Goal: Task Accomplishment & Management: Manage account settings

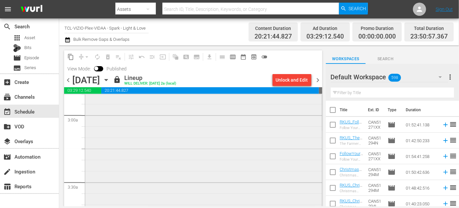
scroll to position [388, 0]
click at [110, 80] on icon "button" at bounding box center [106, 79] width 7 height 7
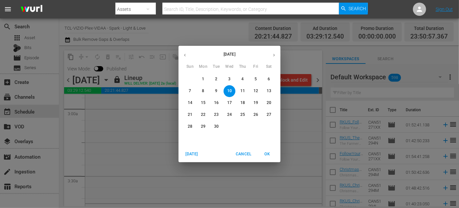
click at [243, 153] on span "Cancel" at bounding box center [244, 154] width 16 height 7
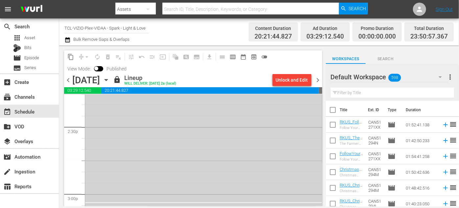
scroll to position [2002, 0]
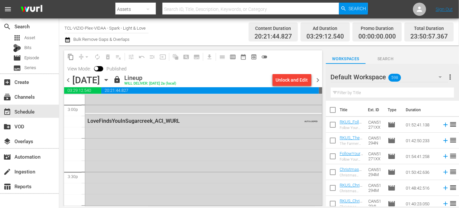
click at [110, 81] on icon "button" at bounding box center [106, 79] width 7 height 7
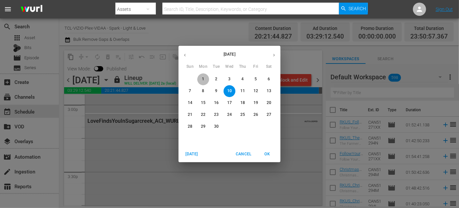
click at [203, 77] on p "1" at bounding box center [203, 79] width 2 height 6
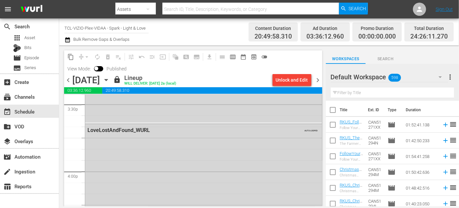
scroll to position [2024, 0]
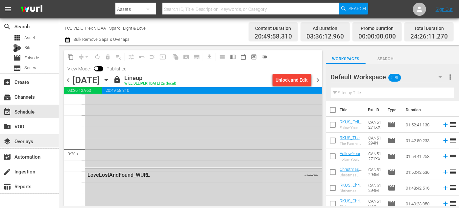
click at [33, 140] on div "layers Overlays" at bounding box center [18, 140] width 37 height 6
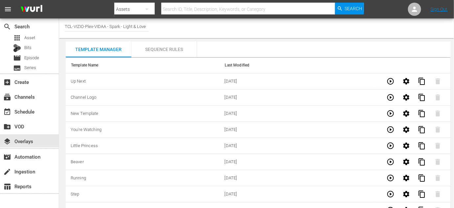
click at [170, 50] on div "Sequence Rules" at bounding box center [164, 49] width 66 height 16
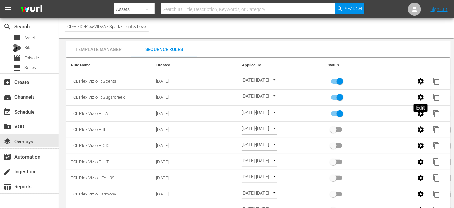
click at [334, 98] on icon "button" at bounding box center [421, 97] width 6 height 6
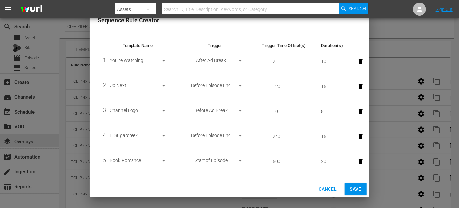
scroll to position [48, 0]
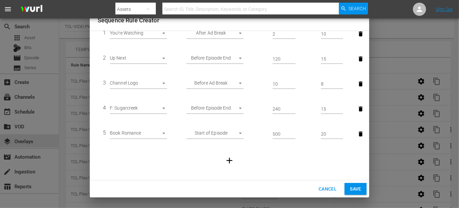
click at [334, 133] on icon "button" at bounding box center [361, 133] width 4 height 5
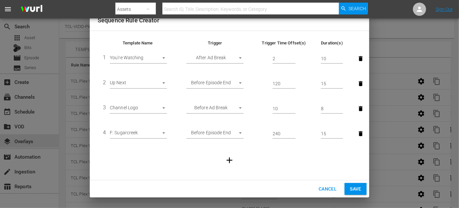
scroll to position [23, 0]
click at [334, 187] on span "Save" at bounding box center [356, 189] width 12 height 8
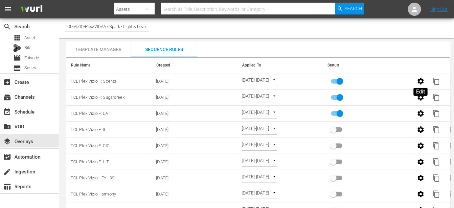
click at [334, 80] on icon "button" at bounding box center [421, 81] width 8 height 8
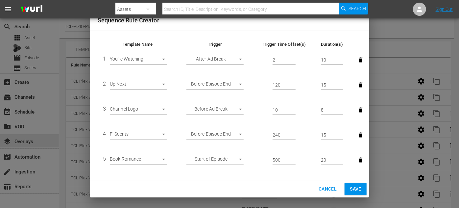
scroll to position [48, 0]
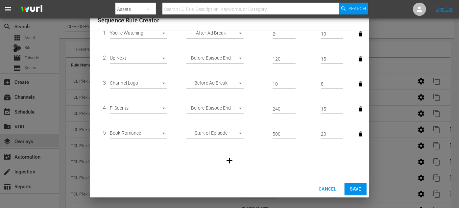
click at [334, 134] on icon "button" at bounding box center [361, 133] width 4 height 5
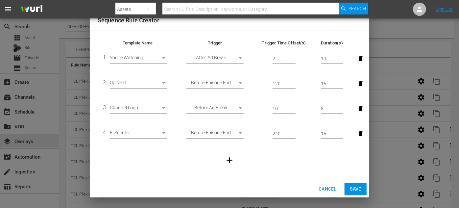
scroll to position [23, 0]
click at [334, 189] on span "Save" at bounding box center [356, 189] width 12 height 8
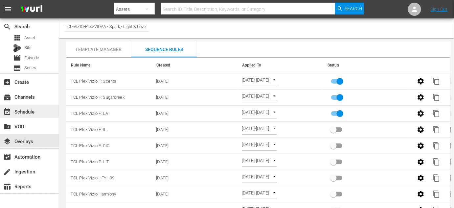
click at [29, 110] on div "event_available Schedule" at bounding box center [18, 110] width 37 height 6
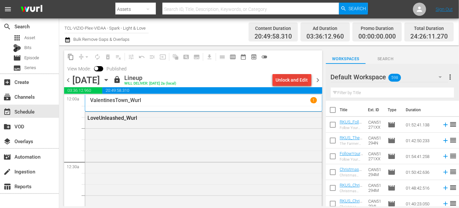
click at [280, 80] on div "Unlock and Edit" at bounding box center [292, 80] width 32 height 12
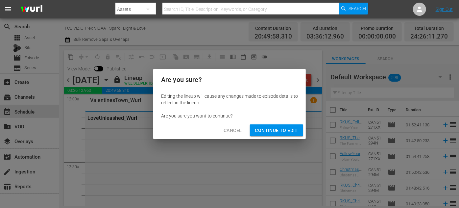
click at [278, 133] on span "Continue to Edit" at bounding box center [276, 130] width 43 height 8
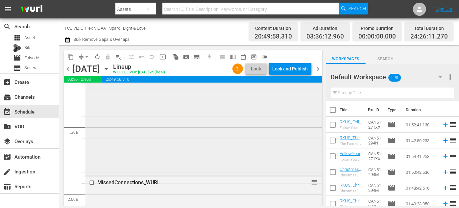
scroll to position [209, 0]
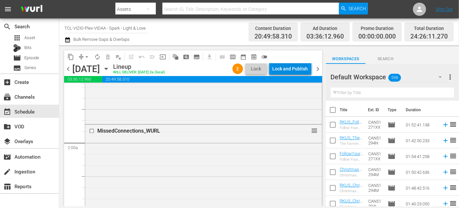
click at [282, 70] on div "Lock and Publish" at bounding box center [289, 69] width 35 height 12
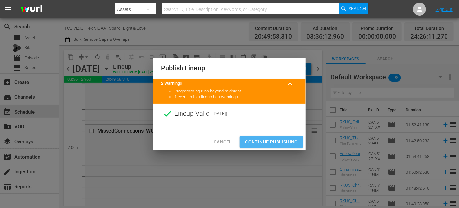
click at [266, 139] on span "Continue Publishing" at bounding box center [271, 142] width 53 height 8
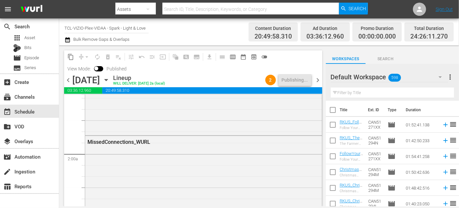
click at [107, 80] on icon "button" at bounding box center [106, 80] width 3 height 2
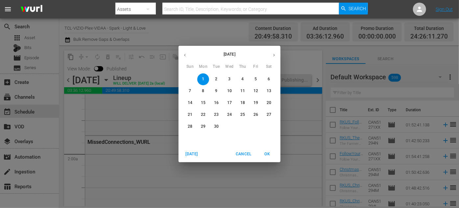
click at [216, 80] on p "2" at bounding box center [216, 79] width 2 height 6
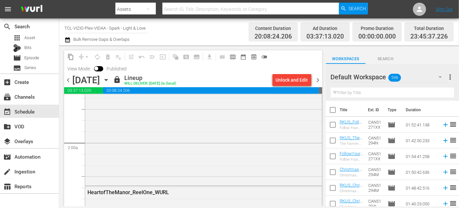
scroll to position [209, 0]
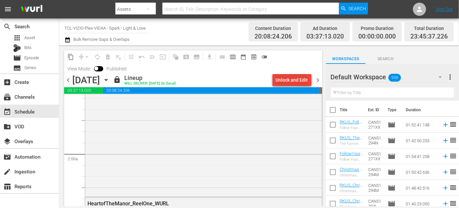
click at [296, 76] on div "Unlock and Edit" at bounding box center [292, 80] width 32 height 12
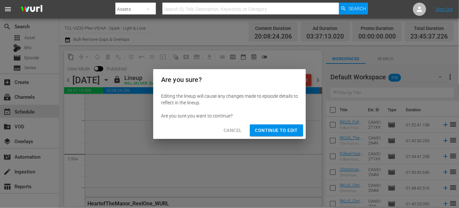
click at [279, 131] on span "Continue to Edit" at bounding box center [276, 130] width 43 height 8
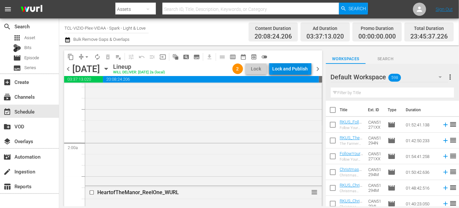
click at [296, 66] on div "Lock and Publish" at bounding box center [289, 69] width 35 height 12
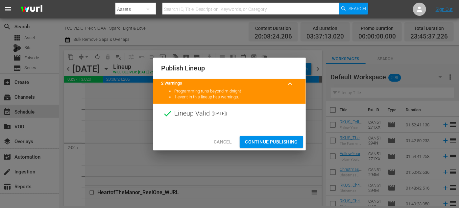
click at [278, 140] on span "Continue Publishing" at bounding box center [271, 142] width 53 height 8
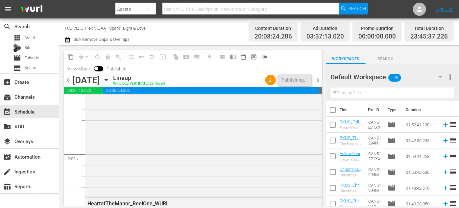
click at [107, 79] on icon "button" at bounding box center [106, 80] width 3 height 2
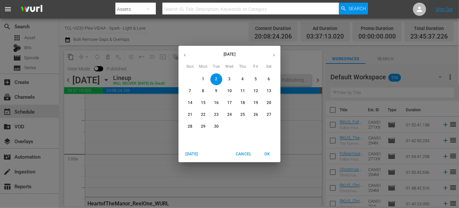
click at [185, 56] on icon "button" at bounding box center [185, 55] width 2 height 3
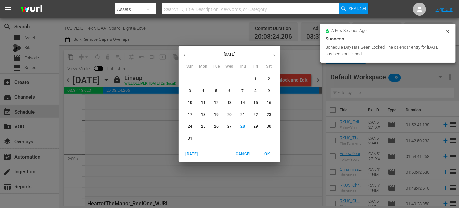
click at [192, 137] on p "31" at bounding box center [190, 138] width 5 height 6
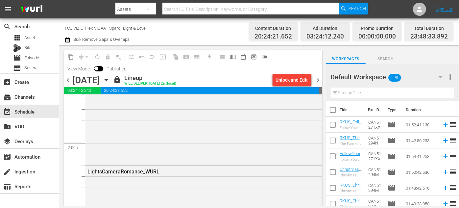
scroll to position [209, 0]
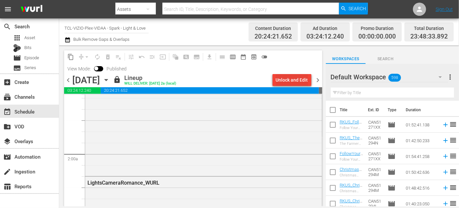
click at [293, 79] on div "Unlock and Edit" at bounding box center [292, 80] width 32 height 12
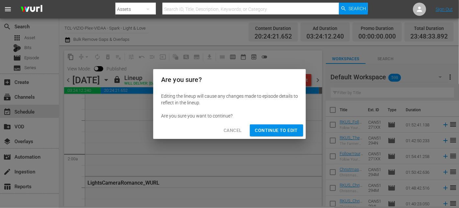
click at [275, 132] on span "Continue to Edit" at bounding box center [276, 130] width 43 height 8
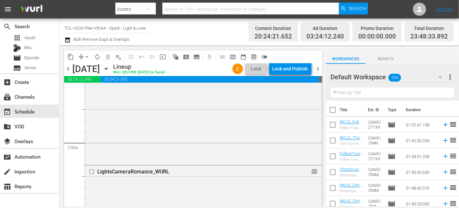
click at [291, 66] on div "Lock and Publish" at bounding box center [289, 69] width 35 height 12
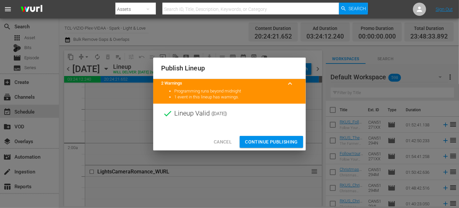
click at [267, 140] on span "Continue Publishing" at bounding box center [271, 142] width 53 height 8
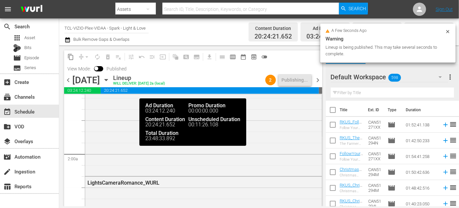
click at [107, 80] on icon "button" at bounding box center [106, 80] width 3 height 2
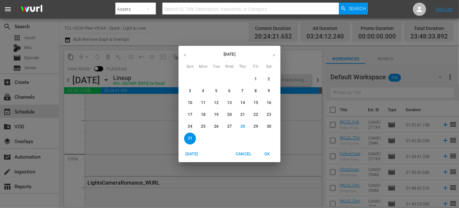
click at [275, 57] on icon "button" at bounding box center [274, 55] width 5 height 5
click at [230, 80] on span "3" at bounding box center [230, 79] width 12 height 6
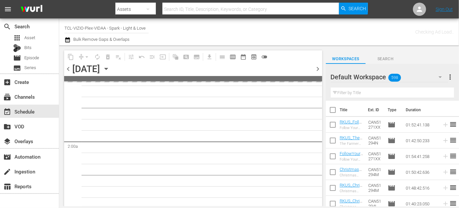
scroll to position [220, 0]
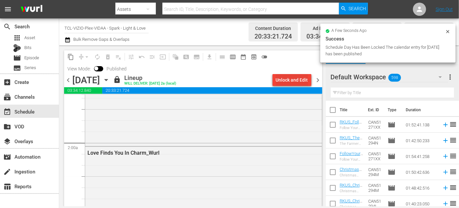
click at [287, 78] on div "Unlock and Edit" at bounding box center [292, 80] width 32 height 12
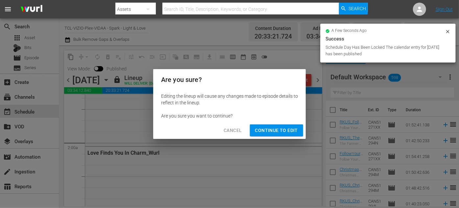
click at [282, 128] on span "Continue to Edit" at bounding box center [276, 130] width 43 height 8
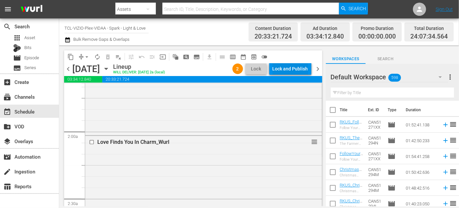
click at [287, 67] on div "Lock and Publish" at bounding box center [289, 69] width 35 height 12
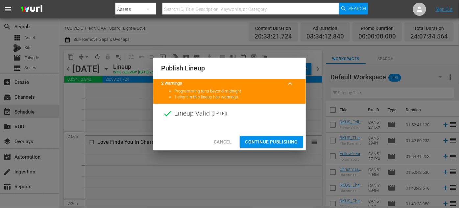
click at [274, 139] on span "Continue Publishing" at bounding box center [271, 142] width 53 height 8
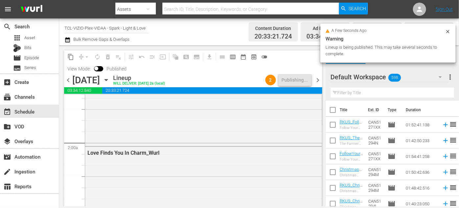
click at [110, 79] on icon "button" at bounding box center [106, 79] width 7 height 7
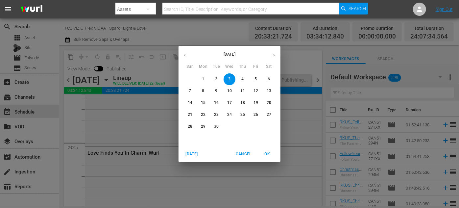
click at [243, 77] on p "4" at bounding box center [242, 79] width 2 height 6
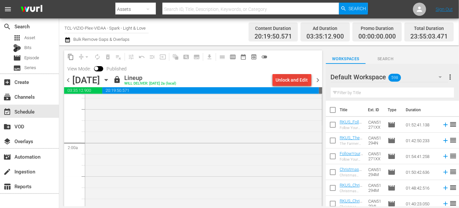
scroll to position [176, 0]
click at [298, 81] on div "Unlock and Edit" at bounding box center [292, 80] width 32 height 12
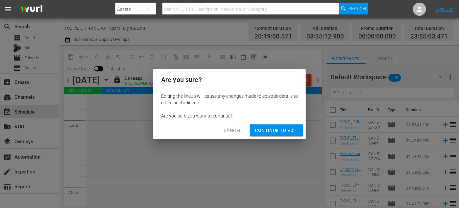
click at [282, 130] on span "Continue to Edit" at bounding box center [276, 130] width 43 height 8
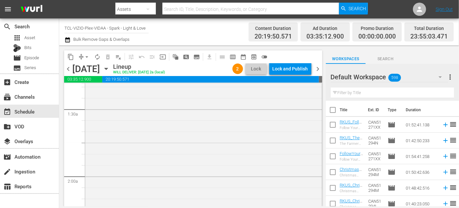
click at [286, 70] on div "Lock and Publish" at bounding box center [289, 69] width 35 height 12
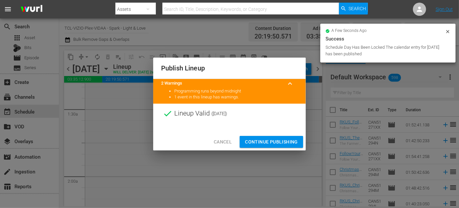
click at [278, 139] on span "Continue Publishing" at bounding box center [271, 142] width 53 height 8
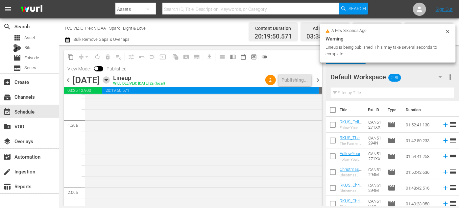
click at [107, 79] on icon "button" at bounding box center [106, 80] width 3 height 2
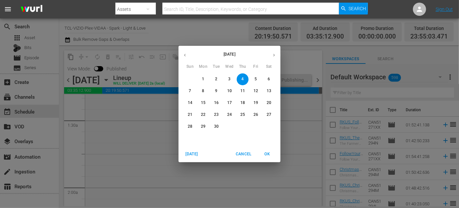
click at [256, 78] on p "5" at bounding box center [255, 79] width 2 height 6
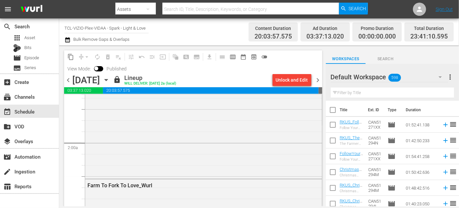
scroll to position [209, 0]
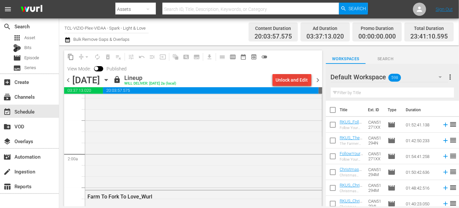
click at [299, 80] on div "Unlock and Edit" at bounding box center [292, 80] width 32 height 12
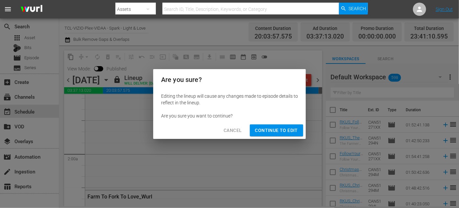
click at [287, 131] on span "Continue to Edit" at bounding box center [276, 130] width 43 height 8
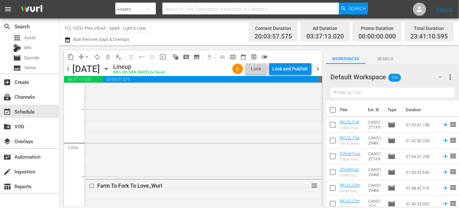
click at [287, 68] on div "Lock and Publish" at bounding box center [289, 69] width 35 height 12
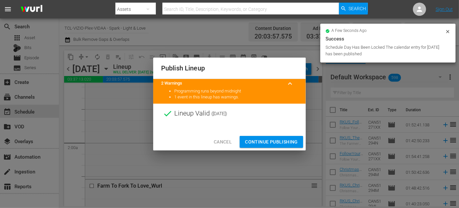
drag, startPoint x: 264, startPoint y: 143, endPoint x: 243, endPoint y: 133, distance: 24.1
click at [263, 143] on span "Continue Publishing" at bounding box center [271, 142] width 53 height 8
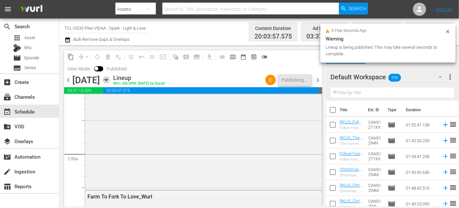
click at [110, 80] on icon "button" at bounding box center [106, 79] width 7 height 7
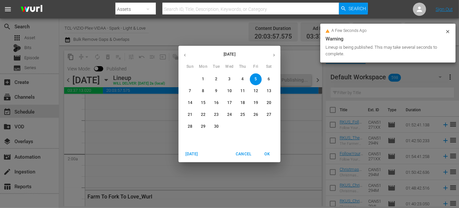
click at [272, 80] on span "6" at bounding box center [269, 79] width 12 height 6
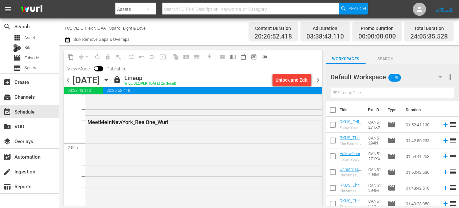
scroll to position [209, 0]
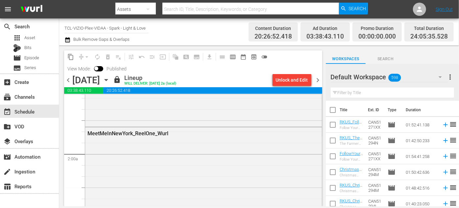
click at [295, 81] on div "Unlock and Edit" at bounding box center [292, 80] width 32 height 12
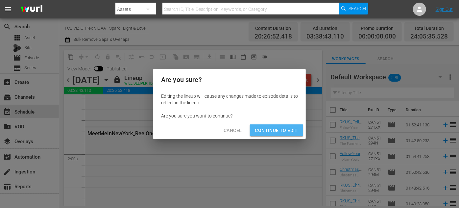
click at [285, 132] on span "Continue to Edit" at bounding box center [276, 130] width 43 height 8
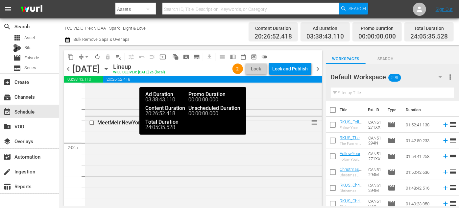
click at [292, 70] on div "Lock and Publish" at bounding box center [289, 69] width 35 height 12
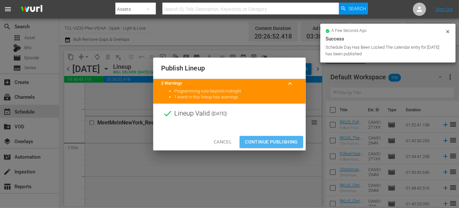
click at [280, 139] on span "Continue Publishing" at bounding box center [271, 142] width 53 height 8
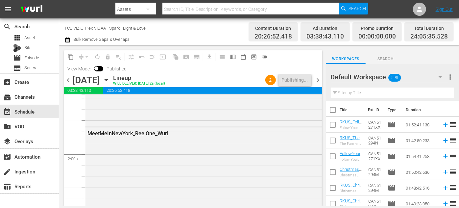
click at [110, 81] on icon "button" at bounding box center [106, 79] width 7 height 7
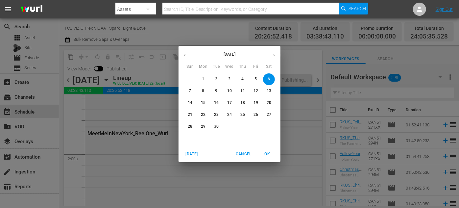
click at [189, 90] on p "7" at bounding box center [190, 91] width 2 height 6
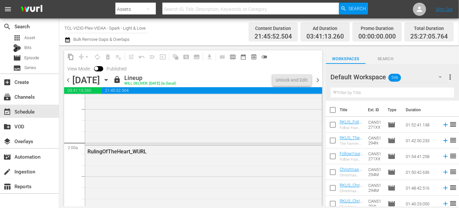
scroll to position [209, 0]
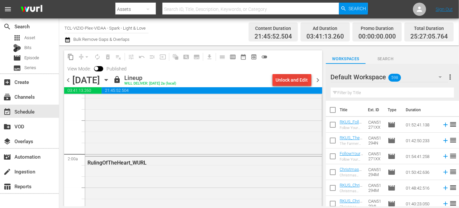
drag, startPoint x: 279, startPoint y: 92, endPoint x: 287, endPoint y: 79, distance: 15.3
click at [287, 79] on div "Unlock and Edit" at bounding box center [292, 80] width 32 height 12
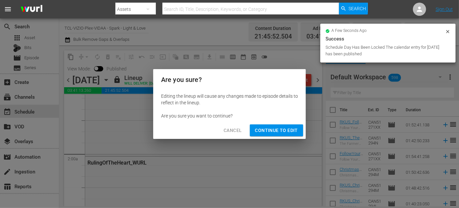
click at [287, 129] on span "Continue to Edit" at bounding box center [276, 130] width 43 height 8
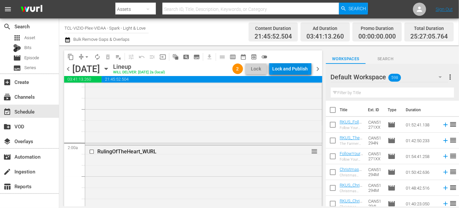
click at [298, 69] on div "Lock and Publish" at bounding box center [289, 69] width 35 height 12
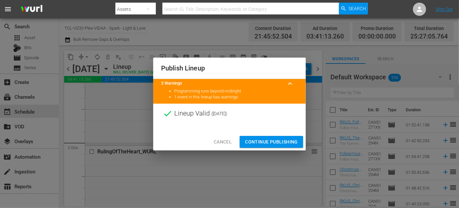
click at [265, 139] on span "Continue Publishing" at bounding box center [271, 142] width 53 height 8
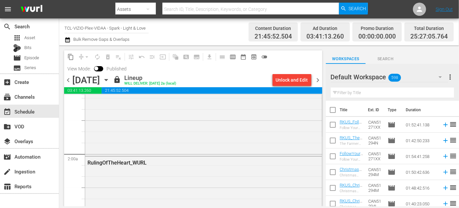
click at [107, 80] on icon "button" at bounding box center [106, 80] width 3 height 2
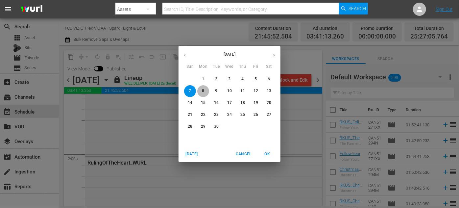
click at [204, 91] on p "8" at bounding box center [203, 91] width 2 height 6
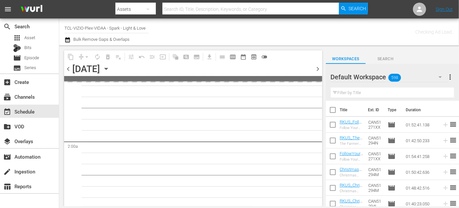
scroll to position [220, 0]
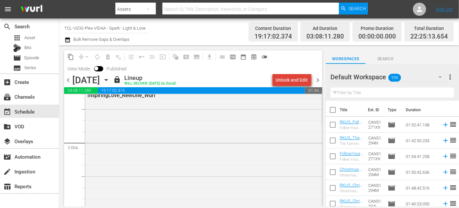
click at [295, 80] on div "Unlock and Edit" at bounding box center [292, 80] width 32 height 12
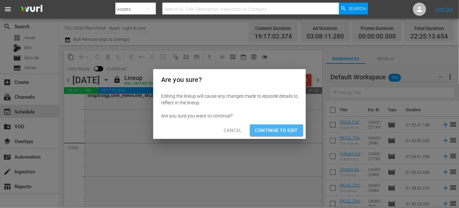
click at [289, 129] on span "Continue to Edit" at bounding box center [276, 130] width 43 height 8
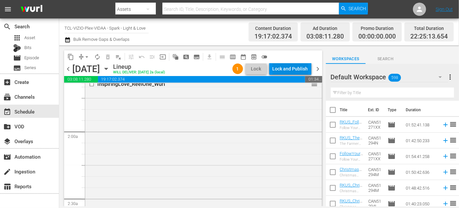
click at [290, 67] on div "Lock and Publish" at bounding box center [289, 69] width 35 height 12
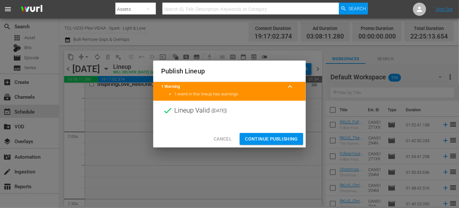
click at [279, 137] on span "Continue Publishing" at bounding box center [271, 139] width 53 height 8
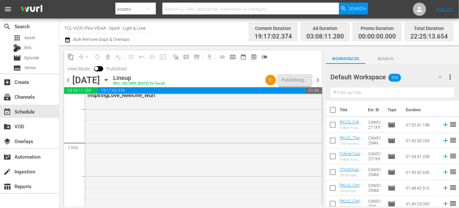
click at [107, 80] on icon "button" at bounding box center [106, 80] width 3 height 2
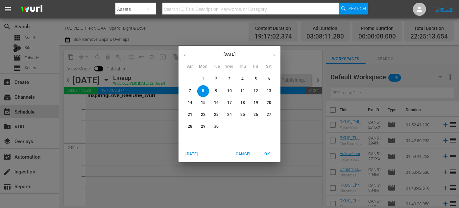
click at [214, 88] on span "9" at bounding box center [216, 91] width 12 height 6
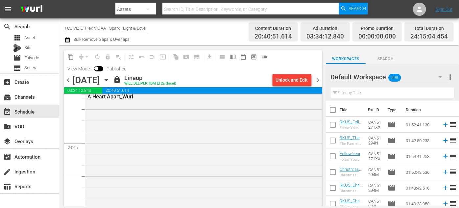
scroll to position [209, 0]
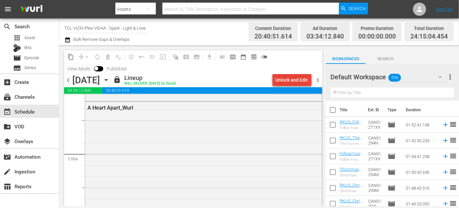
click at [281, 79] on div "Unlock and Edit" at bounding box center [292, 80] width 32 height 12
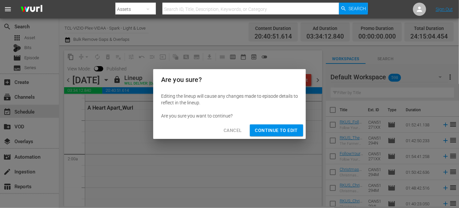
click at [284, 128] on span "Continue to Edit" at bounding box center [276, 130] width 43 height 8
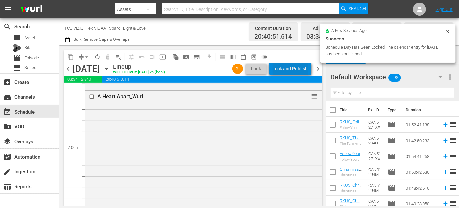
click at [297, 67] on div "Lock and Publish" at bounding box center [289, 69] width 35 height 12
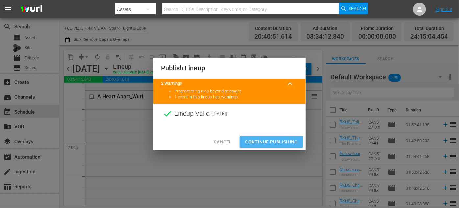
click at [275, 140] on span "Continue Publishing" at bounding box center [271, 142] width 53 height 8
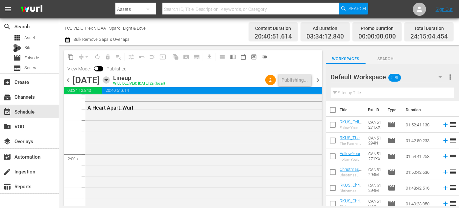
click at [110, 81] on icon "button" at bounding box center [106, 79] width 7 height 7
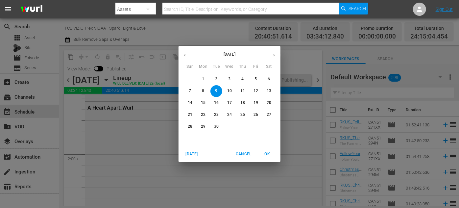
click at [229, 91] on p "10" at bounding box center [229, 91] width 5 height 6
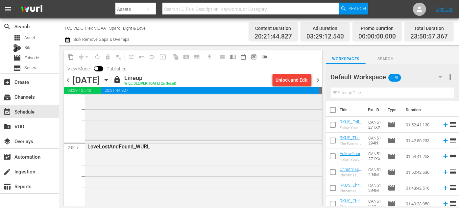
scroll to position [209, 0]
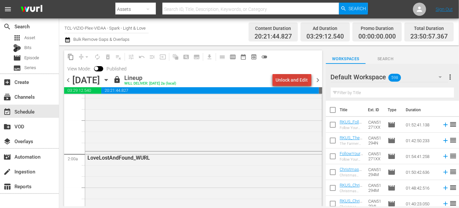
click at [296, 79] on div "Unlock and Edit" at bounding box center [292, 80] width 32 height 12
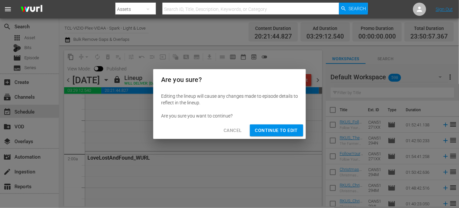
click at [291, 128] on span "Continue to Edit" at bounding box center [276, 130] width 43 height 8
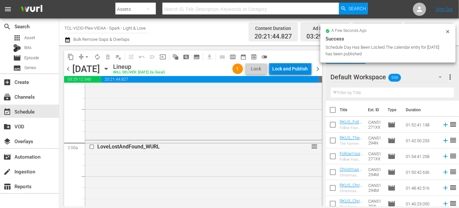
click at [289, 67] on div "Lock and Publish" at bounding box center [289, 69] width 35 height 12
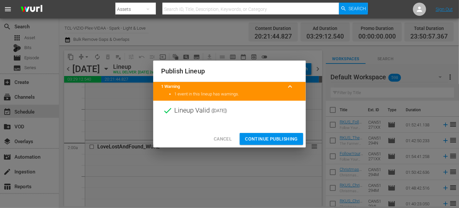
click at [275, 139] on span "Continue Publishing" at bounding box center [271, 139] width 53 height 8
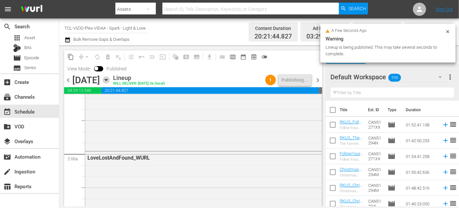
click at [107, 80] on icon "button" at bounding box center [106, 80] width 3 height 2
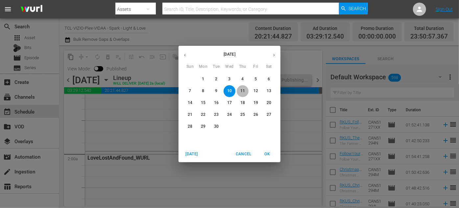
click at [241, 90] on p "11" at bounding box center [242, 91] width 5 height 6
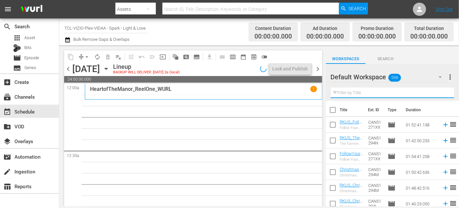
click at [334, 93] on input "text" at bounding box center [392, 92] width 123 height 11
click at [334, 77] on icon "button" at bounding box center [439, 77] width 3 height 2
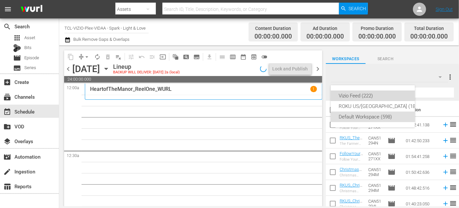
click at [334, 95] on div "Vizio Feed (222)" at bounding box center [379, 95] width 81 height 11
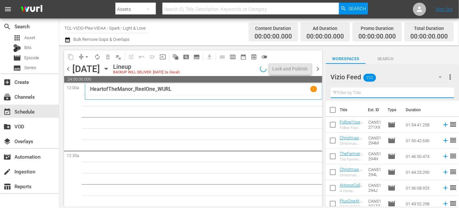
click at [334, 94] on input "text" at bounding box center [392, 92] width 123 height 11
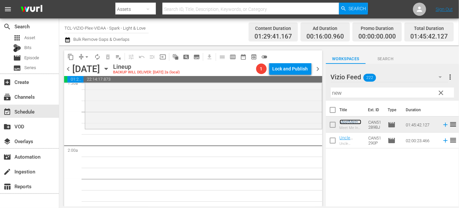
scroll to position [209, 0]
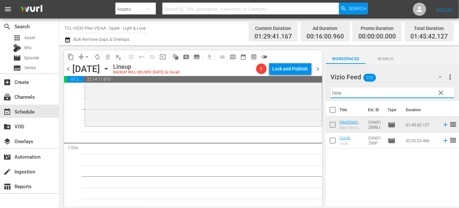
drag, startPoint x: 343, startPoint y: 93, endPoint x: 325, endPoint y: 90, distance: 17.7
click at [325, 90] on div "content_copy compress arrow_drop_down autorenew_outlined delete_forever_outline…" at bounding box center [259, 125] width 400 height 161
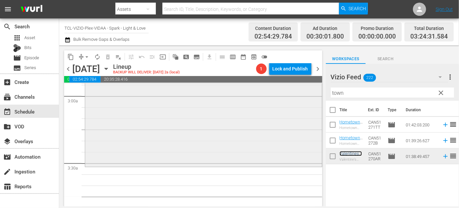
scroll to position [418, 0]
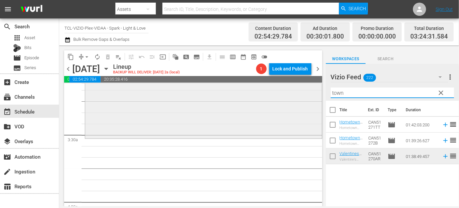
drag, startPoint x: 341, startPoint y: 93, endPoint x: 297, endPoint y: 92, distance: 43.7
click at [297, 92] on div "content_copy compress arrow_drop_down autorenew_outlined delete_forever_outline…" at bounding box center [259, 125] width 400 height 161
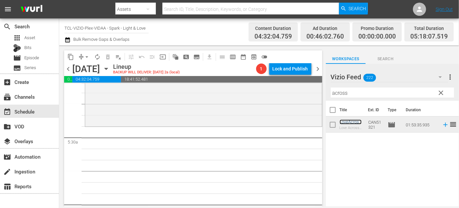
scroll to position [687, 0]
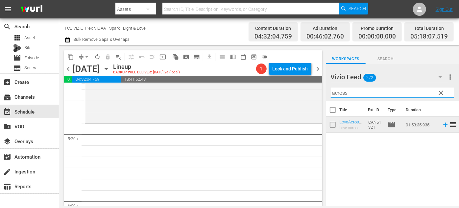
drag, startPoint x: 352, startPoint y: 93, endPoint x: 333, endPoint y: 93, distance: 18.7
click at [333, 93] on input "across" at bounding box center [392, 92] width 123 height 11
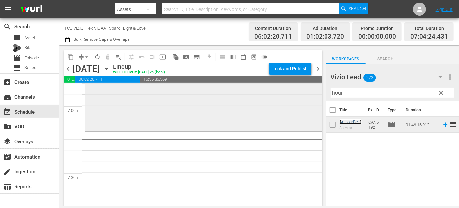
scroll to position [926, 0]
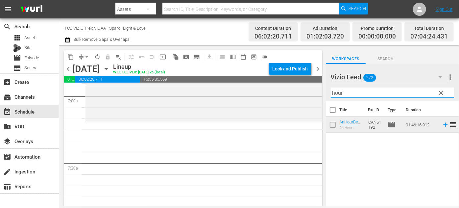
drag, startPoint x: 350, startPoint y: 95, endPoint x: 326, endPoint y: 93, distance: 24.4
click at [326, 93] on div "Vizio Feed 222 Vizio Feed more_vert clear Filter by Title hour" at bounding box center [392, 82] width 133 height 37
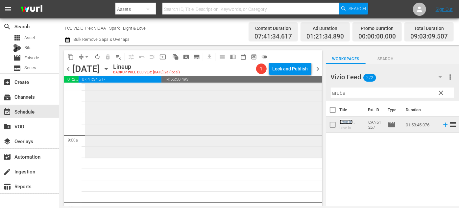
scroll to position [1195, 0]
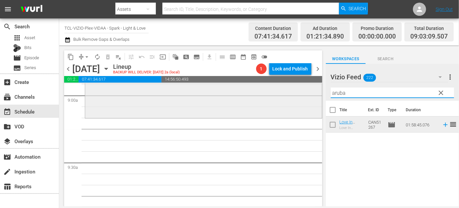
drag, startPoint x: 353, startPoint y: 91, endPoint x: 294, endPoint y: 90, distance: 59.5
click at [294, 90] on div "content_copy compress arrow_drop_down autorenew_outlined delete_forever_outline…" at bounding box center [259, 125] width 400 height 161
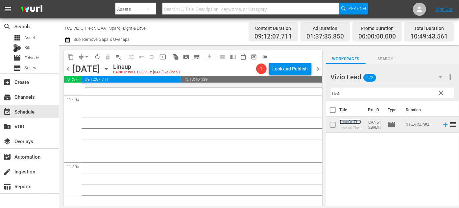
scroll to position [1434, 0]
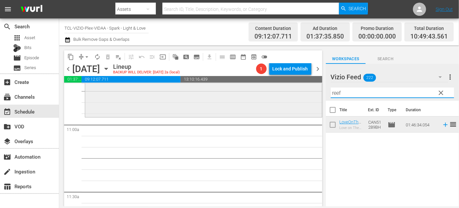
drag, startPoint x: 358, startPoint y: 92, endPoint x: 299, endPoint y: 93, distance: 59.5
click at [299, 93] on div "content_copy compress arrow_drop_down autorenew_outlined delete_forever_outline…" at bounding box center [259, 125] width 400 height 161
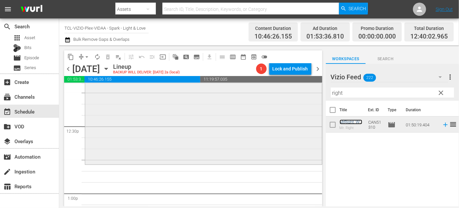
scroll to position [1643, 0]
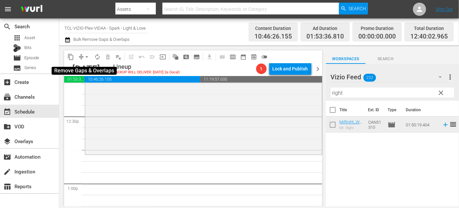
click at [88, 56] on span "arrow_drop_down" at bounding box center [86, 57] width 7 height 7
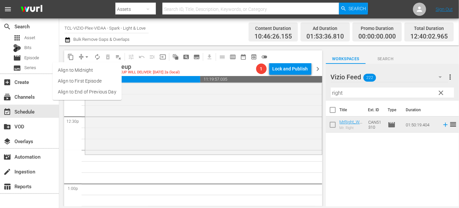
click at [99, 95] on li "Align to End of Previous Day" at bounding box center [87, 91] width 69 height 11
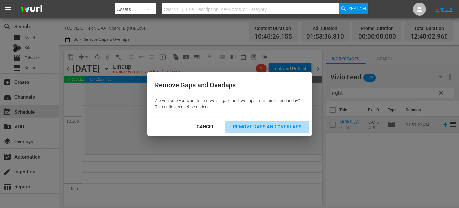
click at [256, 125] on div "Remove Gaps and Overlaps" at bounding box center [267, 127] width 79 height 8
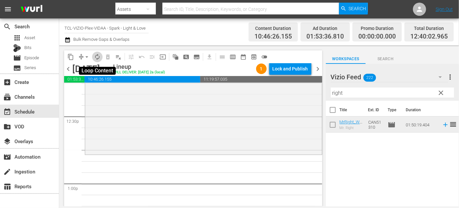
click at [98, 55] on span "autorenew_outlined" at bounding box center [97, 57] width 7 height 7
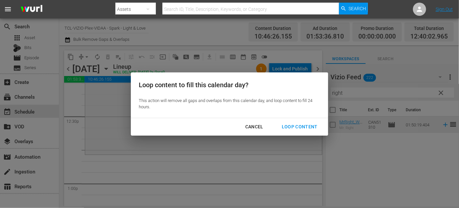
click at [292, 126] on div "Loop Content" at bounding box center [299, 127] width 46 height 8
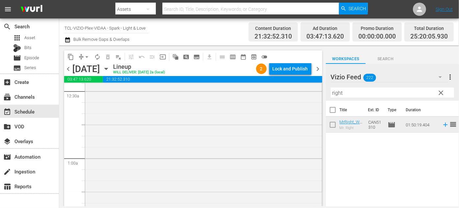
scroll to position [0, 0]
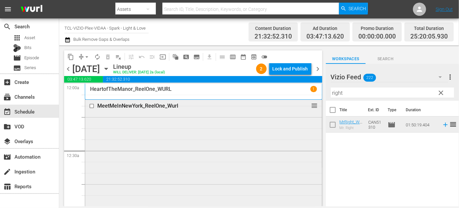
click at [156, 112] on div "MeetMeInNewYork_ReelOne_Wurl reorder" at bounding box center [203, 106] width 237 height 12
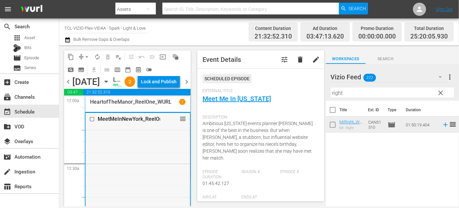
click at [93, 122] on input "checkbox" at bounding box center [92, 119] width 7 height 6
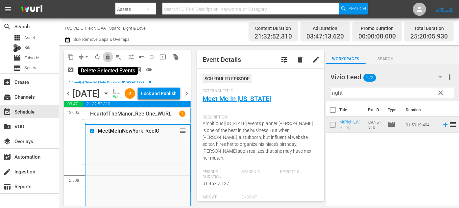
click at [109, 58] on span "delete_forever_outlined" at bounding box center [108, 57] width 7 height 7
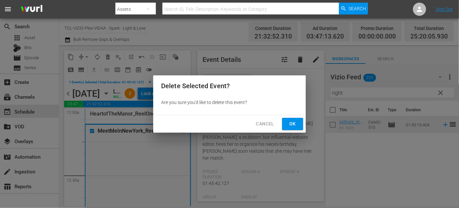
click at [295, 123] on span "Ok" at bounding box center [292, 124] width 11 height 8
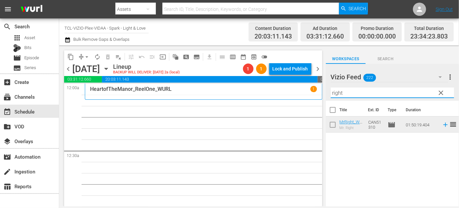
drag, startPoint x: 361, startPoint y: 95, endPoint x: 320, endPoint y: 93, distance: 41.5
click at [320, 93] on div "content_copy compress arrow_drop_down autorenew_outlined delete_forever_outline…" at bounding box center [259, 125] width 400 height 161
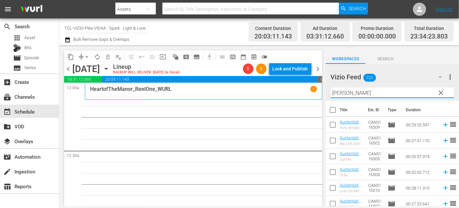
click at [327, 95] on div "Vizio Feed 222 Vizio Feed more_vert clear Filter by Title [PERSON_NAME]" at bounding box center [392, 82] width 133 height 37
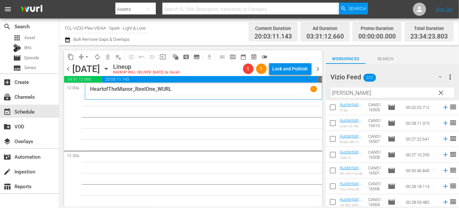
scroll to position [67, 0]
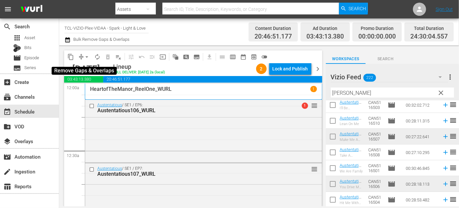
click at [87, 57] on span "arrow_drop_down" at bounding box center [86, 57] width 7 height 7
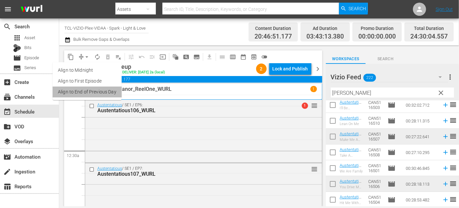
click at [109, 92] on li "Align to End of Previous Day" at bounding box center [87, 91] width 69 height 11
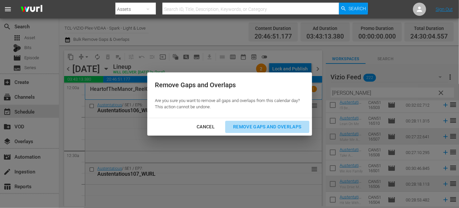
click at [266, 127] on div "Remove Gaps and Overlaps" at bounding box center [267, 127] width 79 height 8
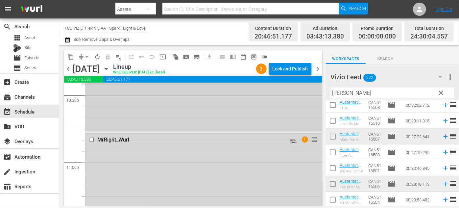
scroll to position [2988, 0]
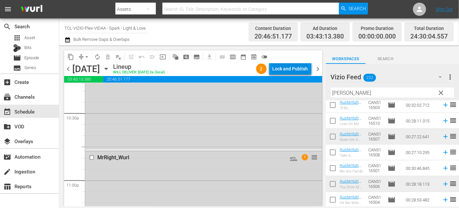
click at [292, 69] on div "Lock and Publish" at bounding box center [289, 69] width 35 height 12
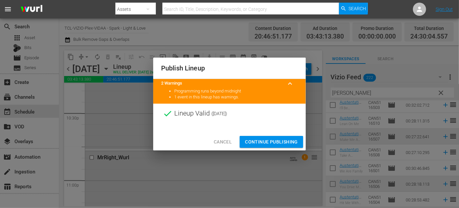
click at [262, 140] on span "Continue Publishing" at bounding box center [271, 142] width 53 height 8
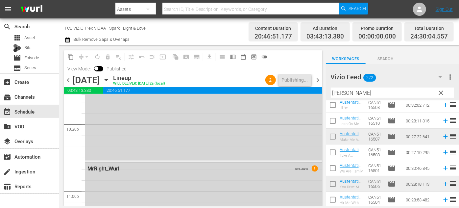
click at [107, 79] on icon "button" at bounding box center [106, 80] width 3 height 2
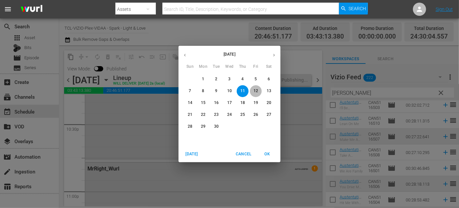
click at [256, 92] on p "12" at bounding box center [255, 91] width 5 height 6
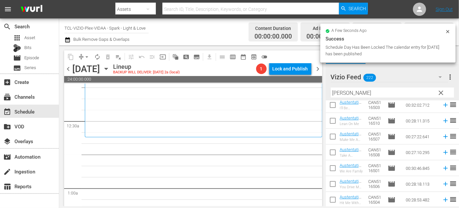
scroll to position [59, 0]
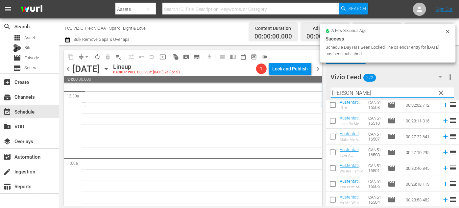
drag, startPoint x: 352, startPoint y: 94, endPoint x: 317, endPoint y: 94, distance: 35.2
click at [317, 94] on div "content_copy compress arrow_drop_down autorenew_outlined delete_forever_outline…" at bounding box center [259, 125] width 400 height 161
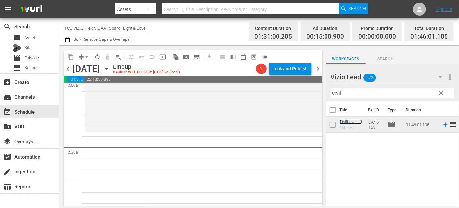
scroll to position [269, 0]
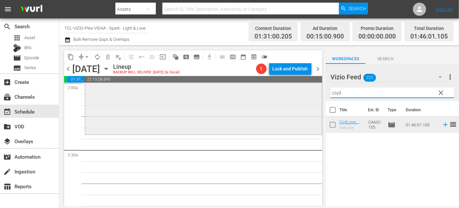
drag, startPoint x: 348, startPoint y: 94, endPoint x: 315, endPoint y: 87, distance: 34.6
click at [315, 87] on div "content_copy compress arrow_drop_down autorenew_outlined delete_forever_outline…" at bounding box center [259, 125] width 400 height 161
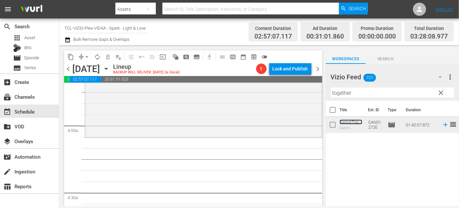
scroll to position [508, 0]
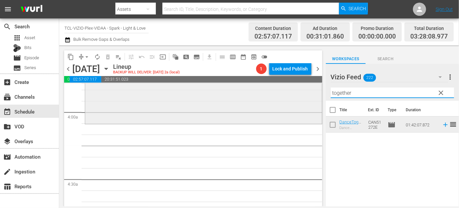
drag, startPoint x: 357, startPoint y: 92, endPoint x: 303, endPoint y: 89, distance: 54.0
click at [303, 89] on div "content_copy compress arrow_drop_down autorenew_outlined delete_forever_outline…" at bounding box center [259, 125] width 400 height 161
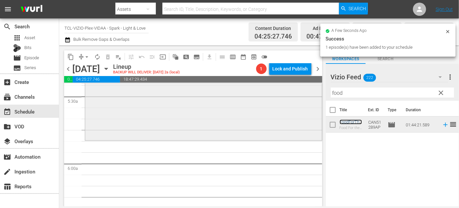
scroll to position [747, 0]
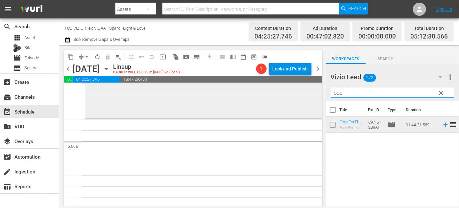
drag, startPoint x: 358, startPoint y: 92, endPoint x: 297, endPoint y: 92, distance: 60.8
click at [297, 92] on div "content_copy compress arrow_drop_down autorenew_outlined delete_forever_outline…" at bounding box center [259, 125] width 400 height 161
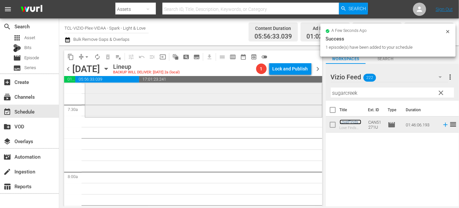
scroll to position [986, 0]
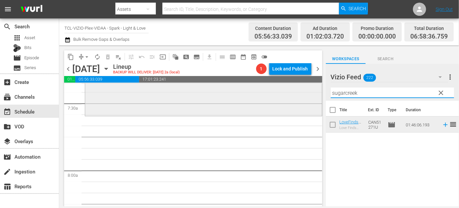
drag, startPoint x: 368, startPoint y: 91, endPoint x: 304, endPoint y: 92, distance: 64.1
click at [304, 92] on div "content_copy compress arrow_drop_down autorenew_outlined delete_forever_outline…" at bounding box center [259, 125] width 400 height 161
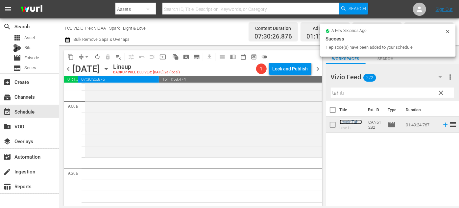
scroll to position [1225, 0]
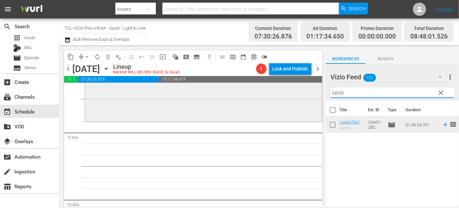
drag, startPoint x: 353, startPoint y: 91, endPoint x: 315, endPoint y: 88, distance: 38.5
click at [314, 90] on div "content_copy compress arrow_drop_down autorenew_outlined delete_forever_outline…" at bounding box center [259, 125] width 400 height 161
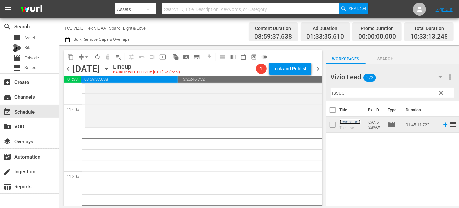
scroll to position [1464, 0]
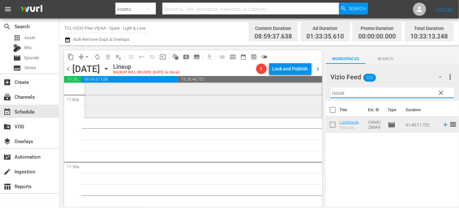
drag, startPoint x: 368, startPoint y: 92, endPoint x: 292, endPoint y: 93, distance: 76.3
click at [292, 93] on div "content_copy compress arrow_drop_down autorenew_outlined delete_forever_outline…" at bounding box center [259, 125] width 400 height 161
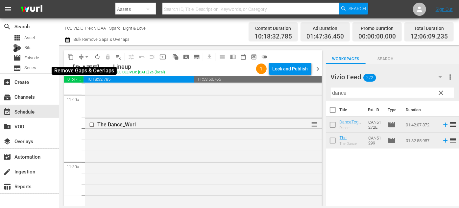
click at [87, 58] on span "arrow_drop_down" at bounding box center [86, 57] width 7 height 7
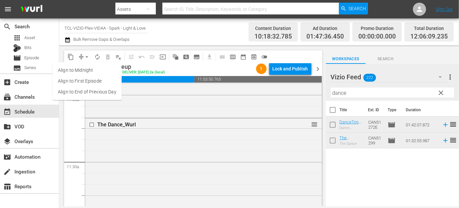
click at [113, 95] on li "Align to End of Previous Day" at bounding box center [87, 91] width 69 height 11
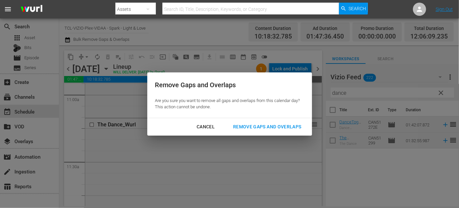
click at [240, 125] on div "Remove Gaps and Overlaps" at bounding box center [267, 127] width 79 height 8
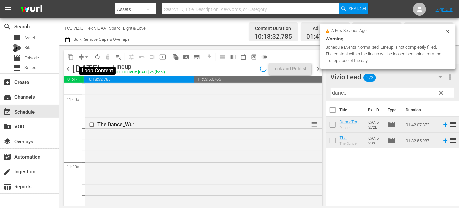
click at [97, 59] on span "autorenew_outlined" at bounding box center [97, 57] width 7 height 7
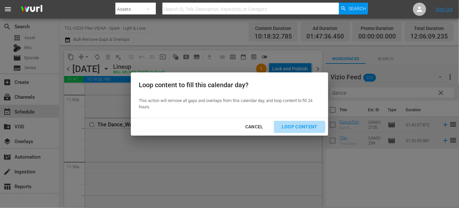
click at [290, 126] on div "Loop Content" at bounding box center [299, 127] width 46 height 8
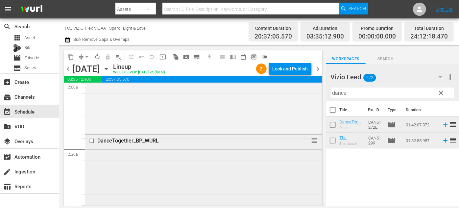
scroll to position [269, 0]
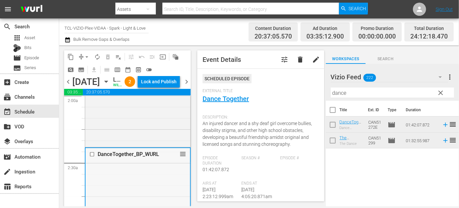
click at [92, 157] on input "checkbox" at bounding box center [92, 155] width 7 height 6
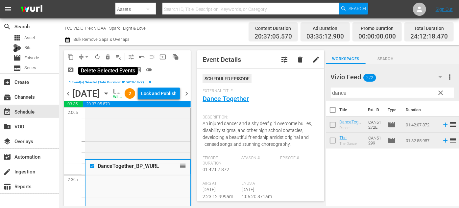
click at [111, 56] on button "delete_forever_outlined" at bounding box center [108, 57] width 11 height 11
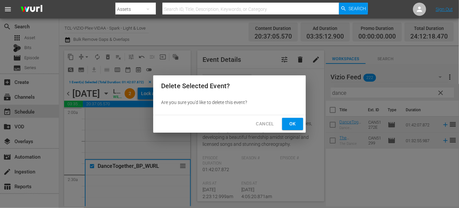
click at [293, 124] on span "Ok" at bounding box center [292, 124] width 11 height 8
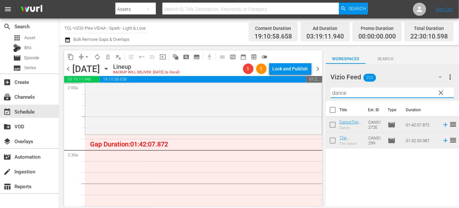
drag, startPoint x: 351, startPoint y: 92, endPoint x: 324, endPoint y: 87, distance: 27.4
click at [323, 91] on div "content_copy compress arrow_drop_down autorenew_outlined delete_forever_outline…" at bounding box center [259, 125] width 400 height 161
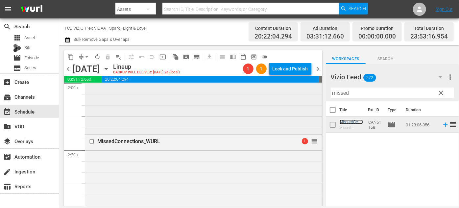
scroll to position [239, 0]
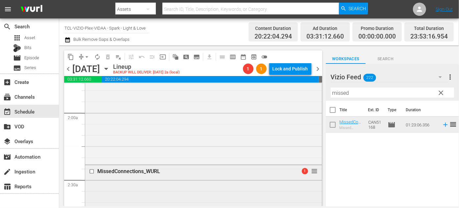
click at [93, 172] on input "checkbox" at bounding box center [92, 171] width 7 height 6
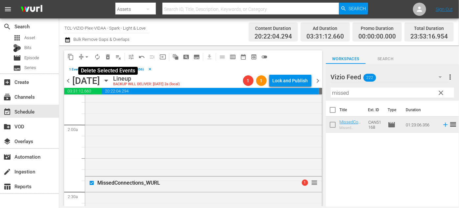
click at [107, 59] on span "delete_forever_outlined" at bounding box center [108, 57] width 7 height 7
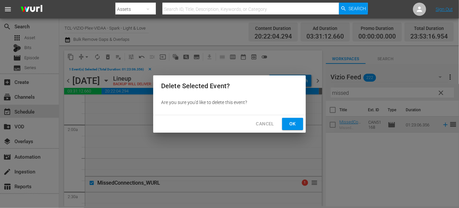
click at [293, 123] on span "Ok" at bounding box center [292, 124] width 11 height 8
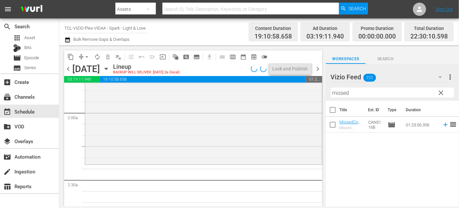
click at [322, 94] on div "content_copy compress arrow_drop_down autorenew_outlined delete_forever_outline…" at bounding box center [259, 125] width 400 height 161
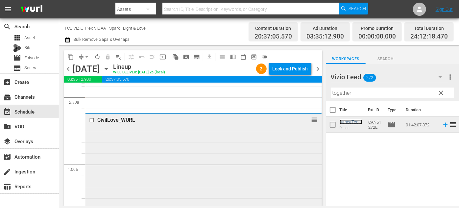
scroll to position [59, 0]
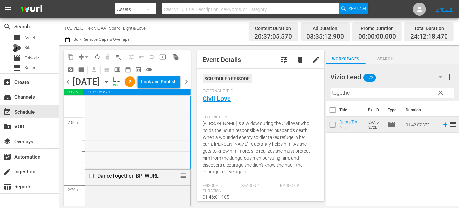
scroll to position [299, 0]
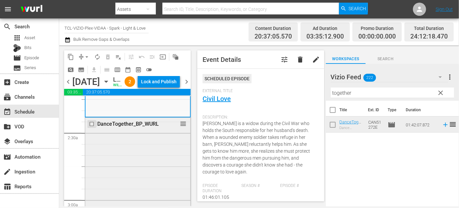
click at [91, 127] on input "checkbox" at bounding box center [92, 124] width 7 height 6
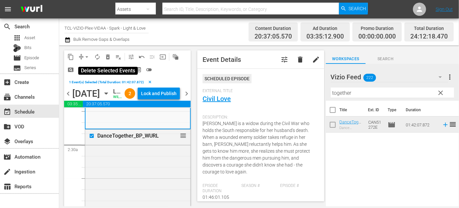
click at [108, 55] on span "delete_forever_outlined" at bounding box center [108, 57] width 7 height 7
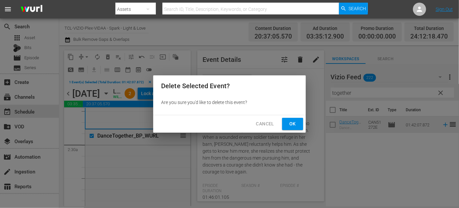
click at [288, 126] on span "Ok" at bounding box center [292, 124] width 11 height 8
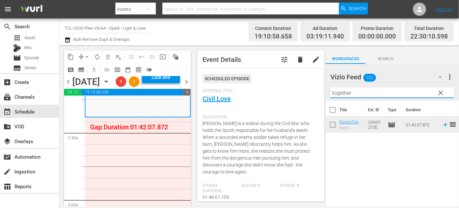
drag, startPoint x: 374, startPoint y: 94, endPoint x: 299, endPoint y: 92, distance: 75.0
click at [299, 92] on div "content_copy compress arrow_drop_down autorenew_outlined delete_forever_outline…" at bounding box center [259, 125] width 400 height 161
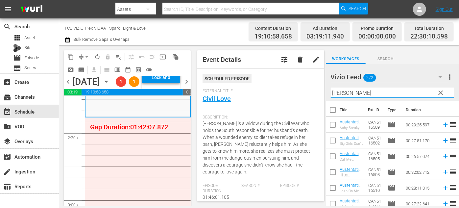
type input "[PERSON_NAME]"
click at [327, 90] on div "Vizio Feed 222 Vizio Feed more_vert clear Filter by Title [PERSON_NAME]" at bounding box center [392, 82] width 133 height 37
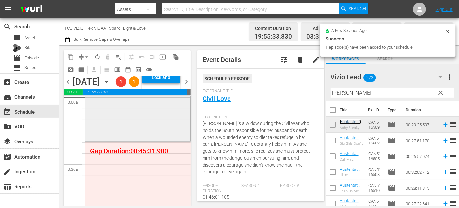
scroll to position [418, 0]
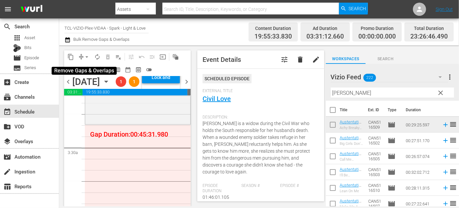
click at [87, 57] on span "arrow_drop_down" at bounding box center [86, 57] width 7 height 7
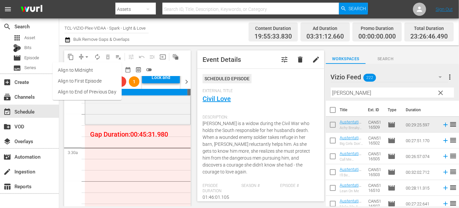
click at [101, 94] on li "Align to End of Previous Day" at bounding box center [87, 91] width 69 height 11
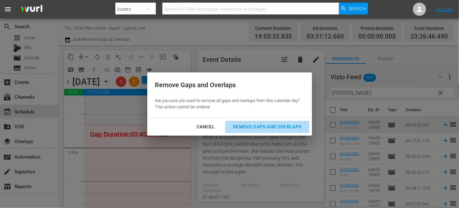
click at [280, 125] on div "Remove Gaps and Overlaps" at bounding box center [267, 127] width 79 height 8
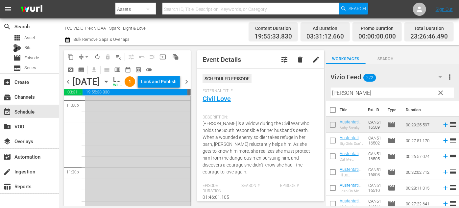
scroll to position [3140, 0]
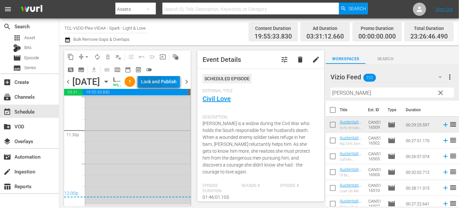
click at [161, 87] on div "Lock and Publish" at bounding box center [158, 82] width 35 height 12
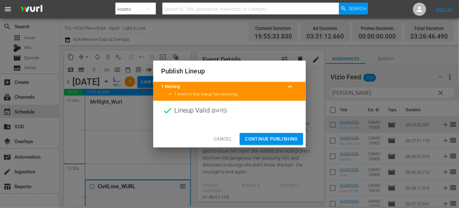
scroll to position [3140, 0]
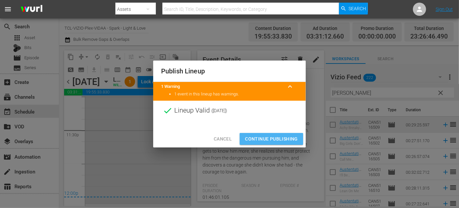
click at [273, 136] on span "Continue Publishing" at bounding box center [271, 139] width 53 height 8
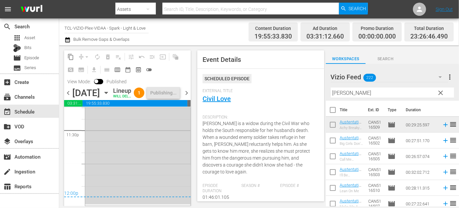
click at [187, 97] on span "chevron_right" at bounding box center [186, 93] width 8 height 8
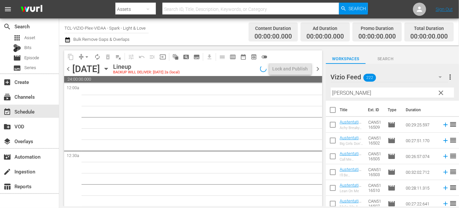
click at [66, 68] on span "chevron_left" at bounding box center [68, 69] width 8 height 8
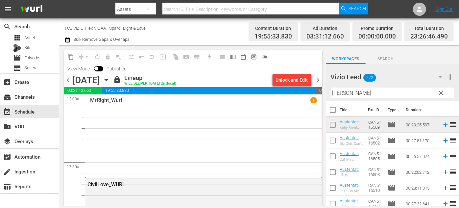
click at [107, 80] on icon "button" at bounding box center [106, 80] width 3 height 2
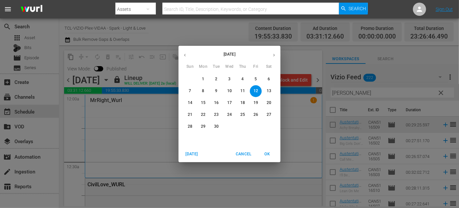
click at [272, 88] on button "13" at bounding box center [269, 91] width 12 height 12
